Goal: Navigation & Orientation: Find specific page/section

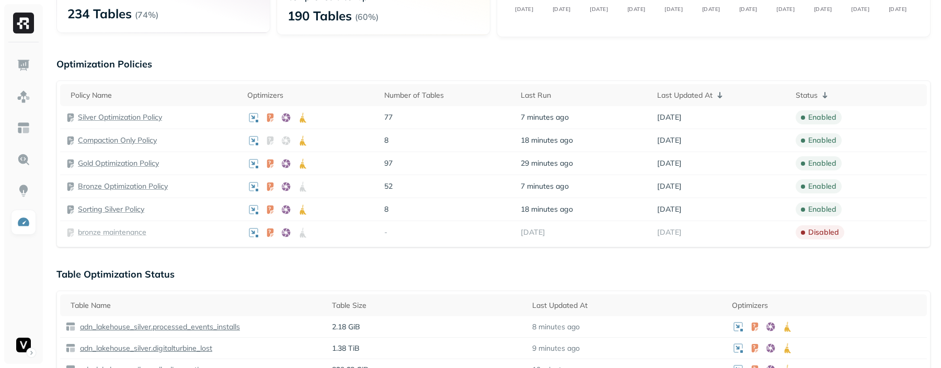
scroll to position [187, 0]
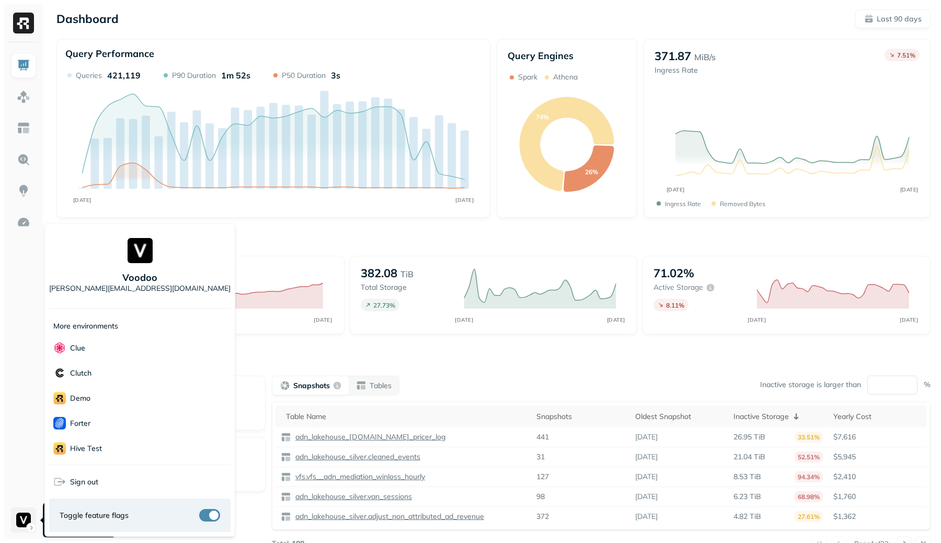
click at [32, 519] on html "Dashboard Last 90 days Query Performance JUN 02 AUG 31 Queries 421,119 P90 Dura…" at bounding box center [470, 291] width 941 height 582
click at [92, 376] on div "Ludeo" at bounding box center [139, 383] width 181 height 25
